Goal: Task Accomplishment & Management: Manage account settings

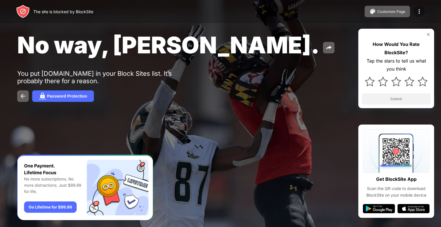
click at [418, 12] on img at bounding box center [419, 11] width 7 height 7
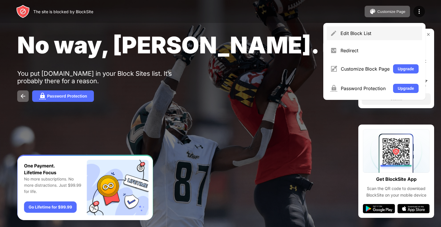
click at [353, 32] on div "Edit Block List" at bounding box center [380, 33] width 78 height 6
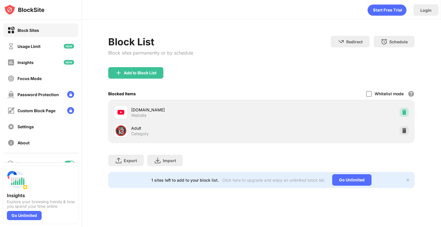
click at [403, 111] on img at bounding box center [404, 112] width 6 height 6
